Goal: Navigation & Orientation: Find specific page/section

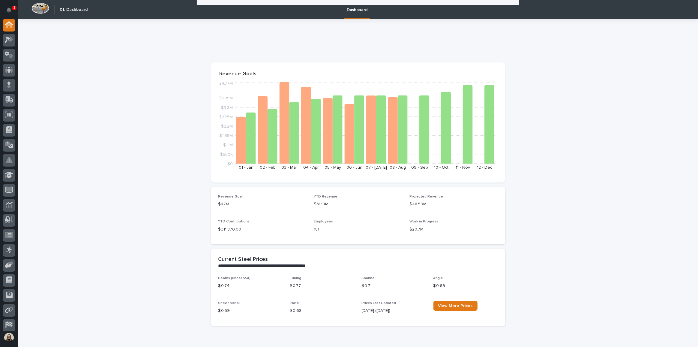
scroll to position [1013, 0]
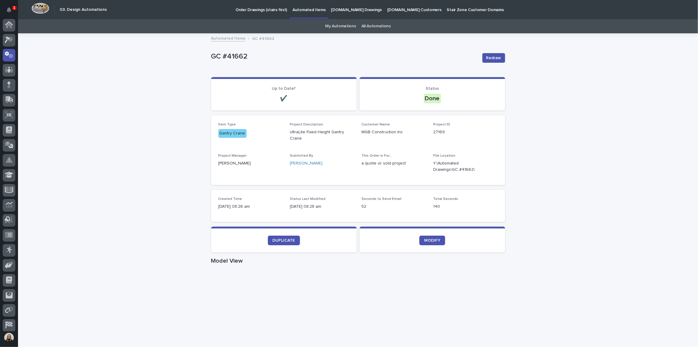
scroll to position [18, 0]
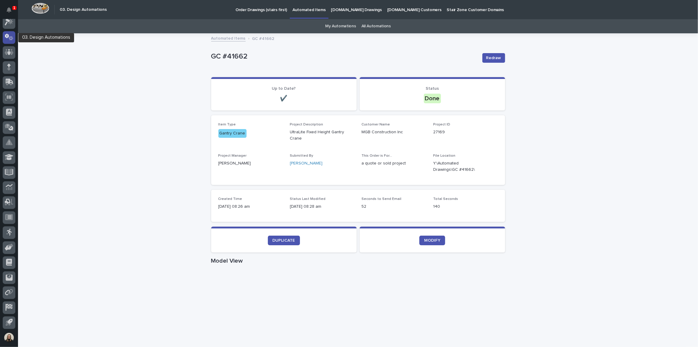
click at [8, 40] on icon at bounding box center [9, 37] width 9 height 7
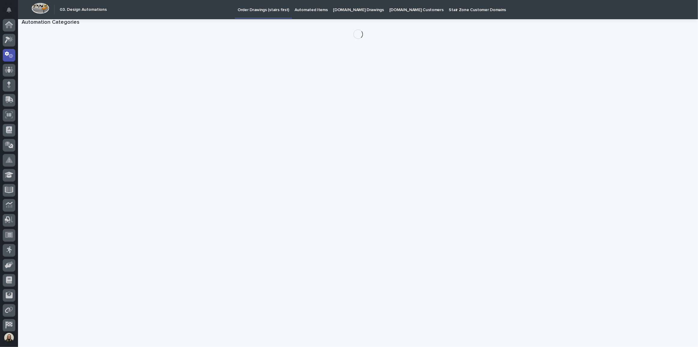
scroll to position [18, 0]
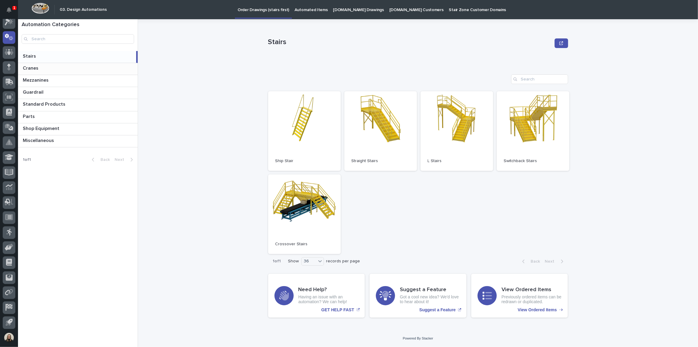
click at [62, 63] on div "Cranes Cranes" at bounding box center [78, 69] width 120 height 12
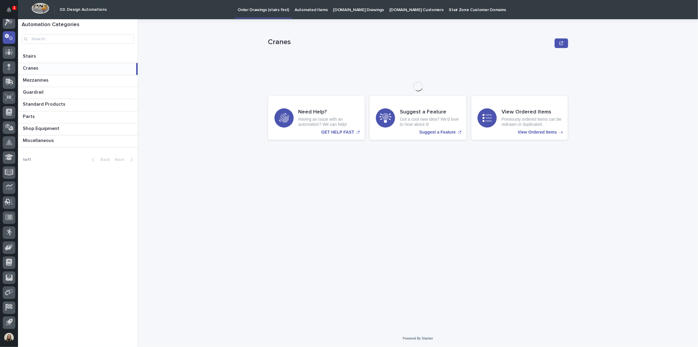
click at [65, 67] on p at bounding box center [78, 68] width 111 height 6
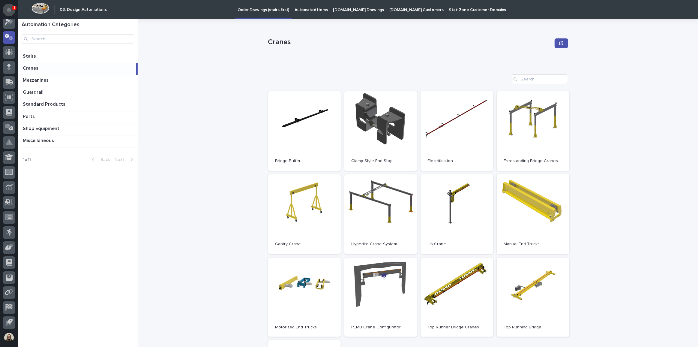
click at [9, 8] on icon "Notifications" at bounding box center [9, 9] width 5 height 5
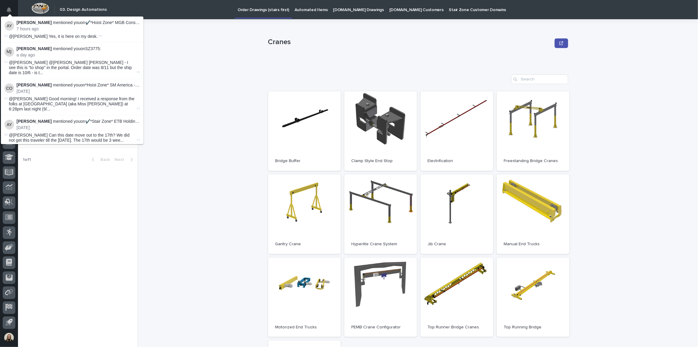
click at [86, 24] on p "[PERSON_NAME] mentioned you on ✔️*Hoist Zone* MGB Construction INC - 🤖 PWI Ultr…" at bounding box center [77, 22] width 123 height 5
click at [97, 20] on p "[PERSON_NAME] mentioned you on ✔️*Hoist Zone* MGB Construction INC - 🤖 PWI Ultr…" at bounding box center [77, 22] width 123 height 5
